Goal: Navigation & Orientation: Find specific page/section

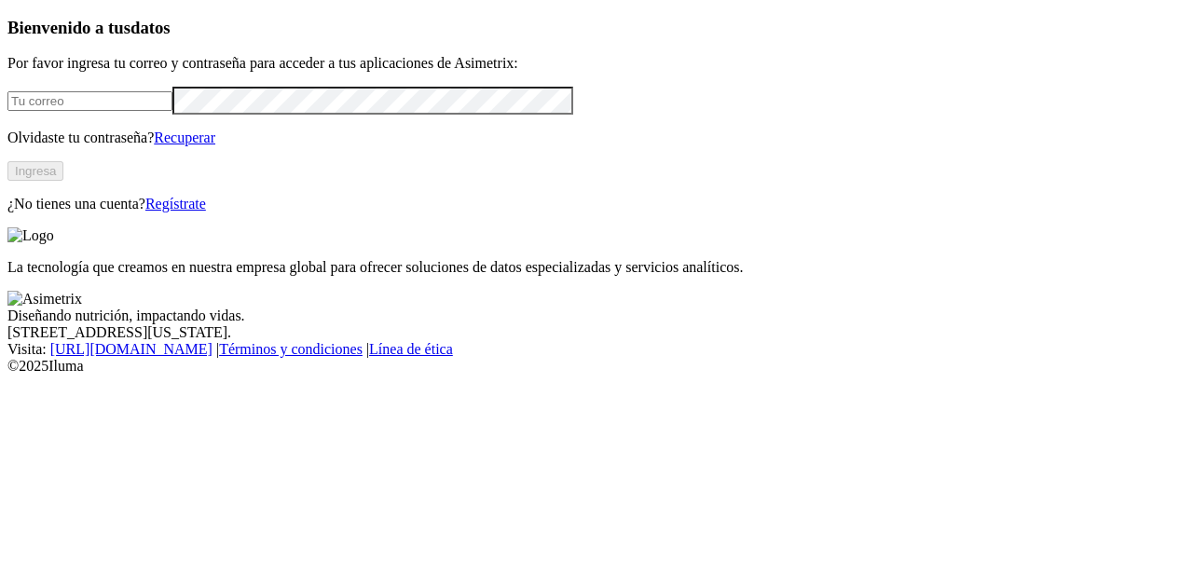
type input "[EMAIL_ADDRESS][DOMAIN_NAME]"
click at [63, 181] on button "Ingresa" at bounding box center [35, 171] width 56 height 20
